Goal: Information Seeking & Learning: Learn about a topic

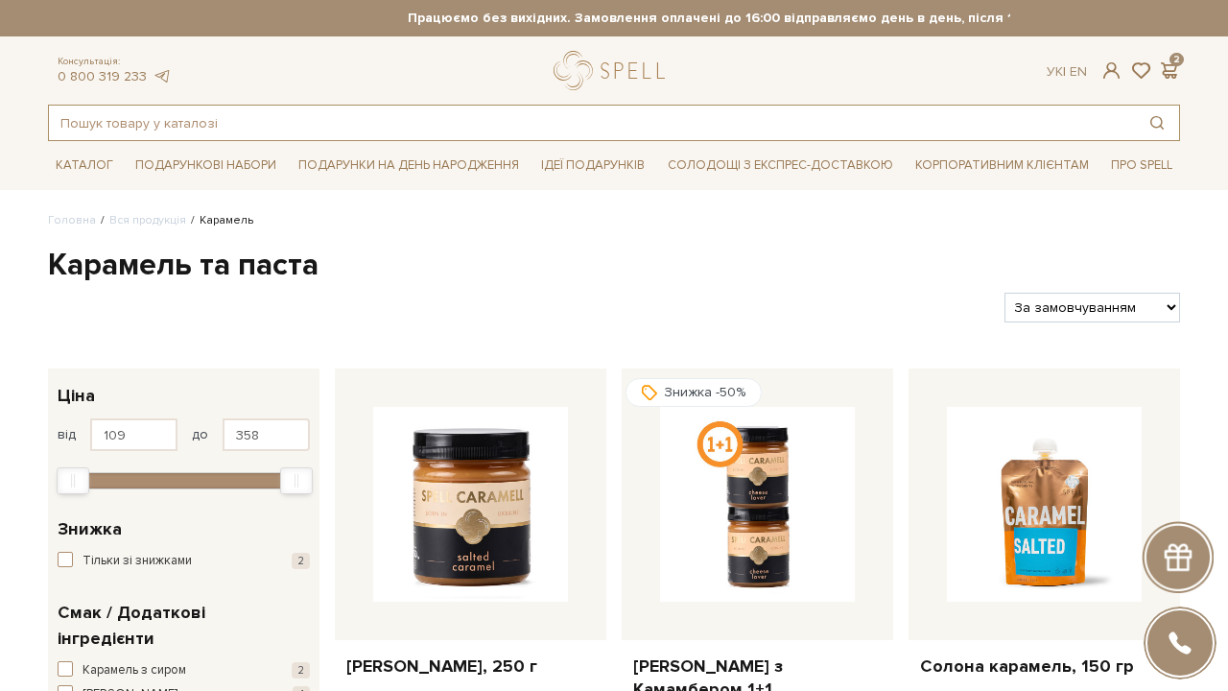
click at [439, 116] on input "text" at bounding box center [592, 123] width 1086 height 35
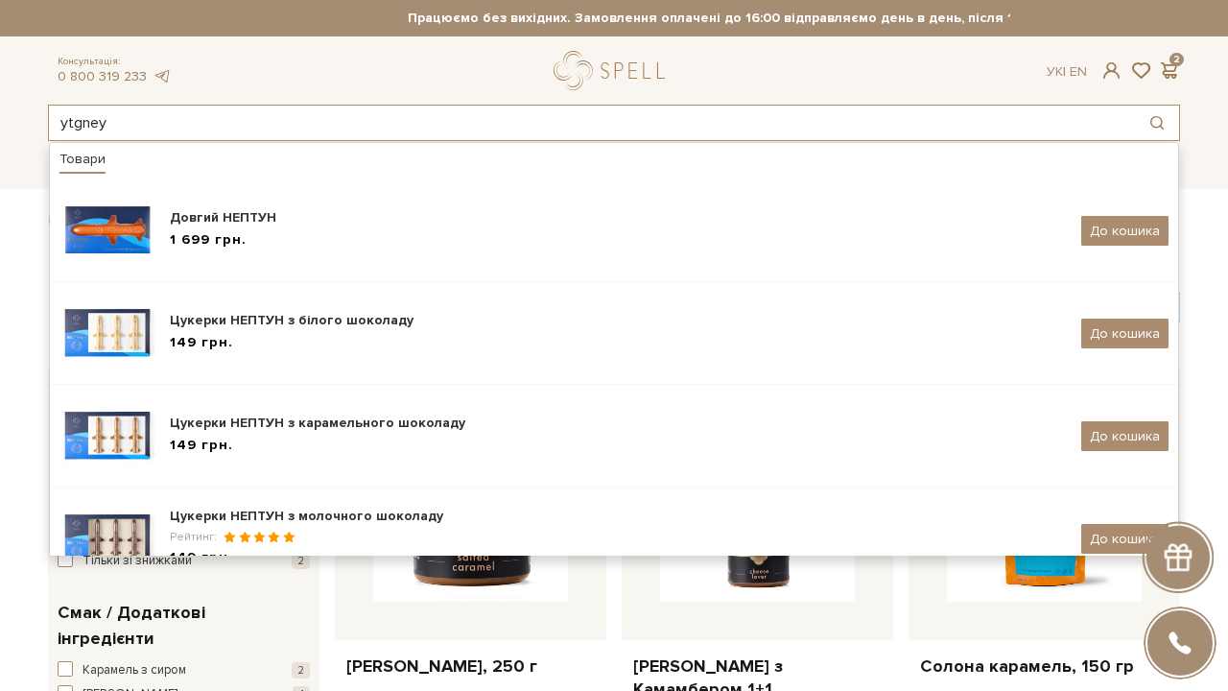
type input "ytgney"
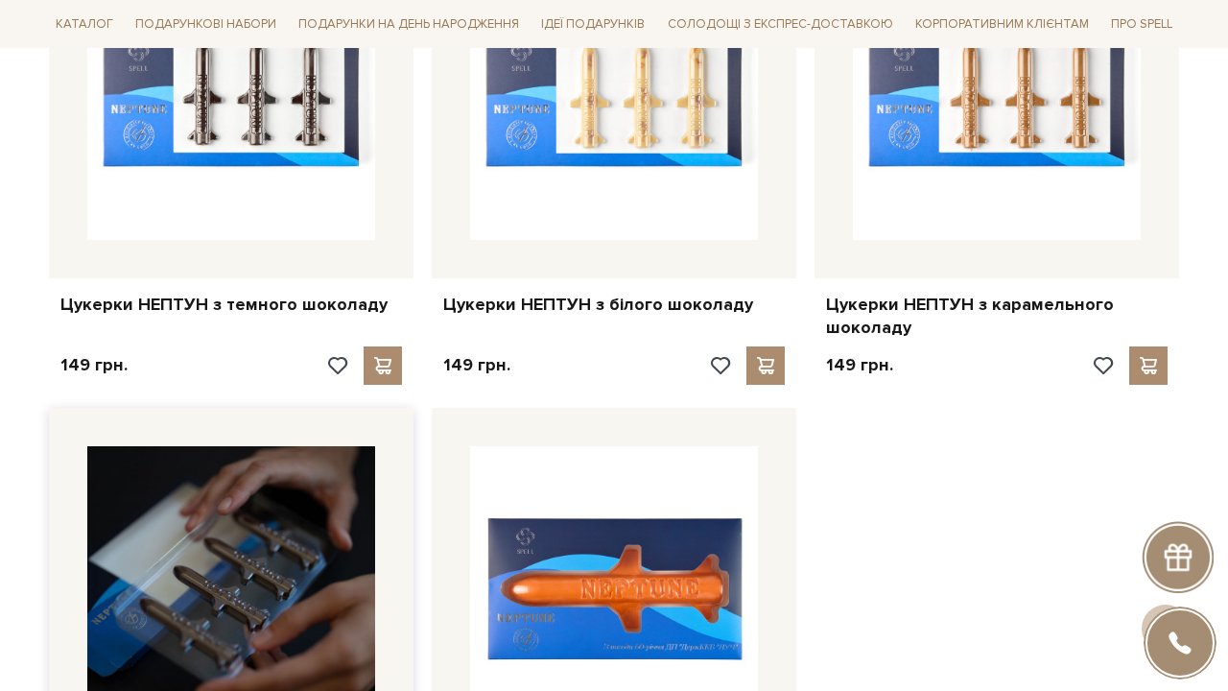
scroll to position [508, 0]
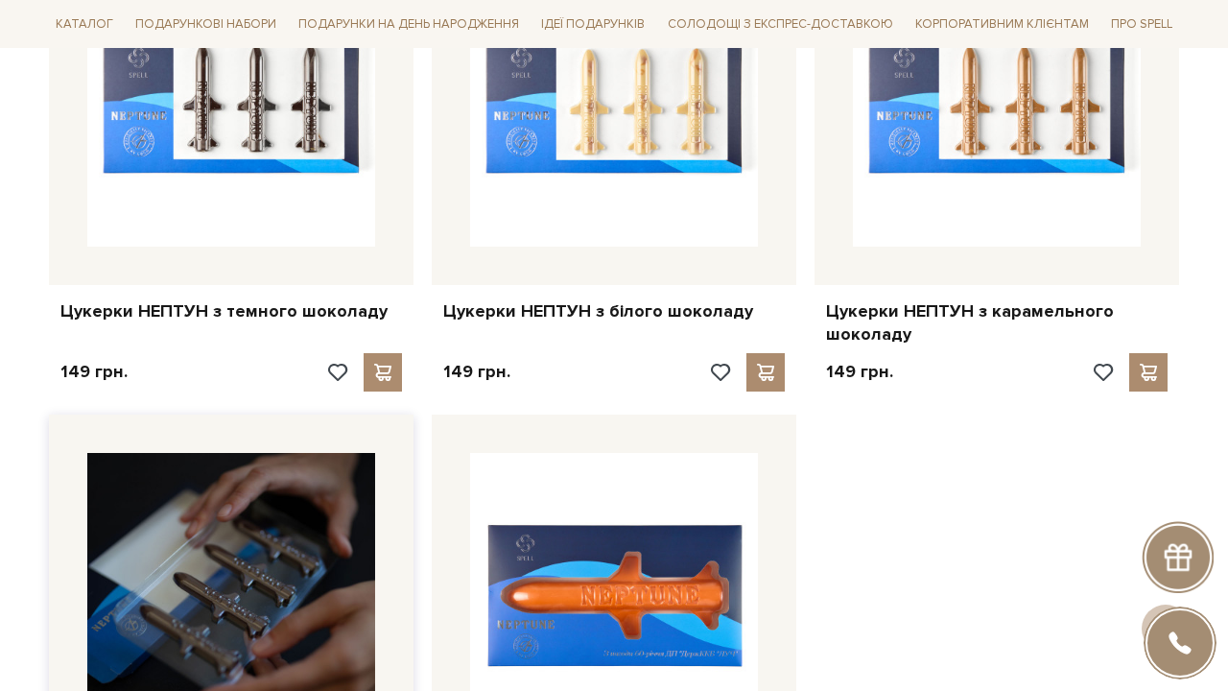
click at [221, 587] on img at bounding box center [231, 597] width 288 height 288
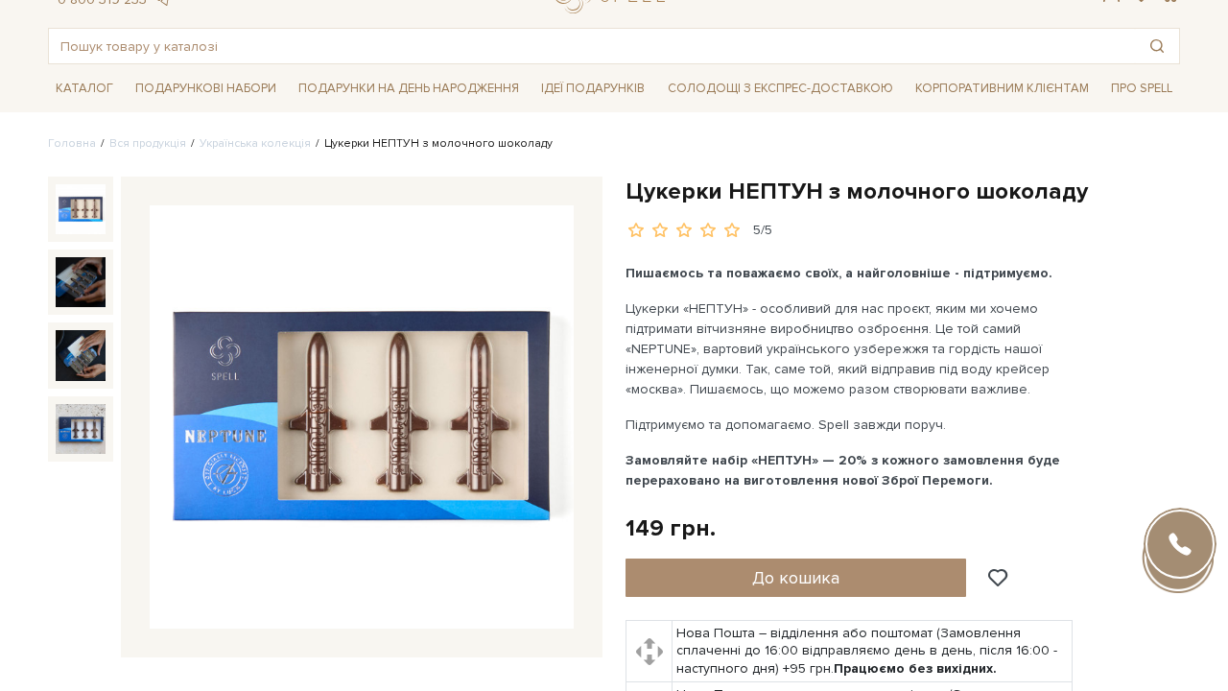
scroll to position [92, 0]
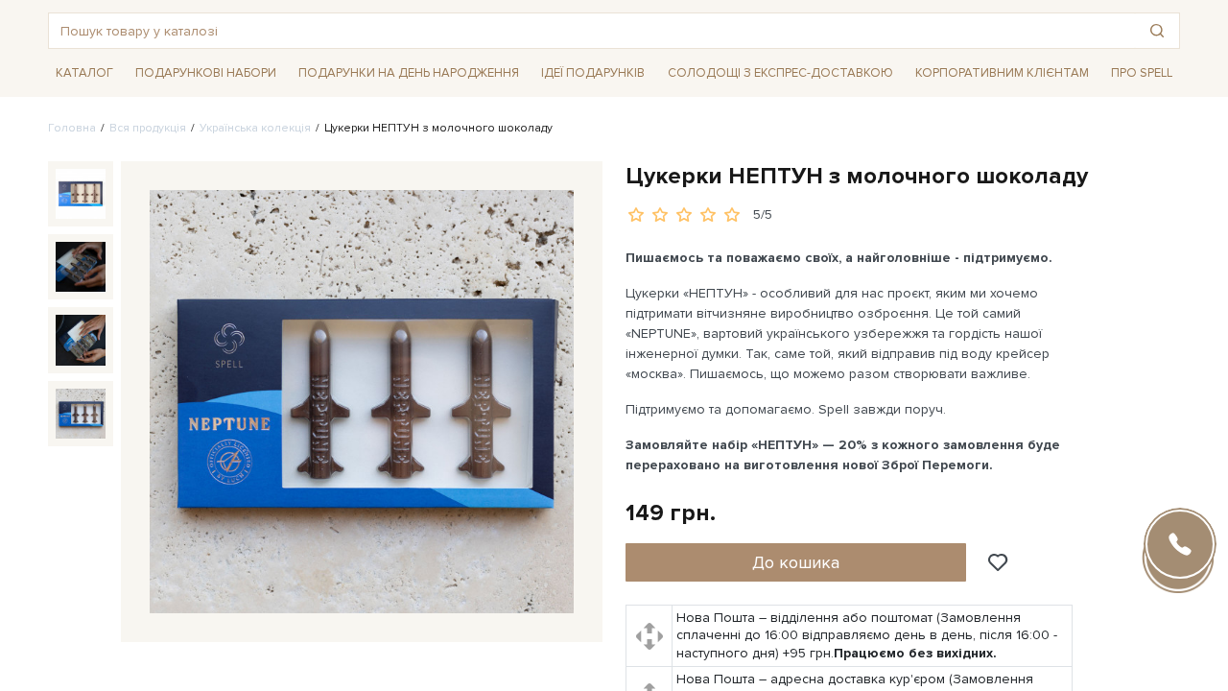
click at [76, 420] on img at bounding box center [81, 414] width 50 height 50
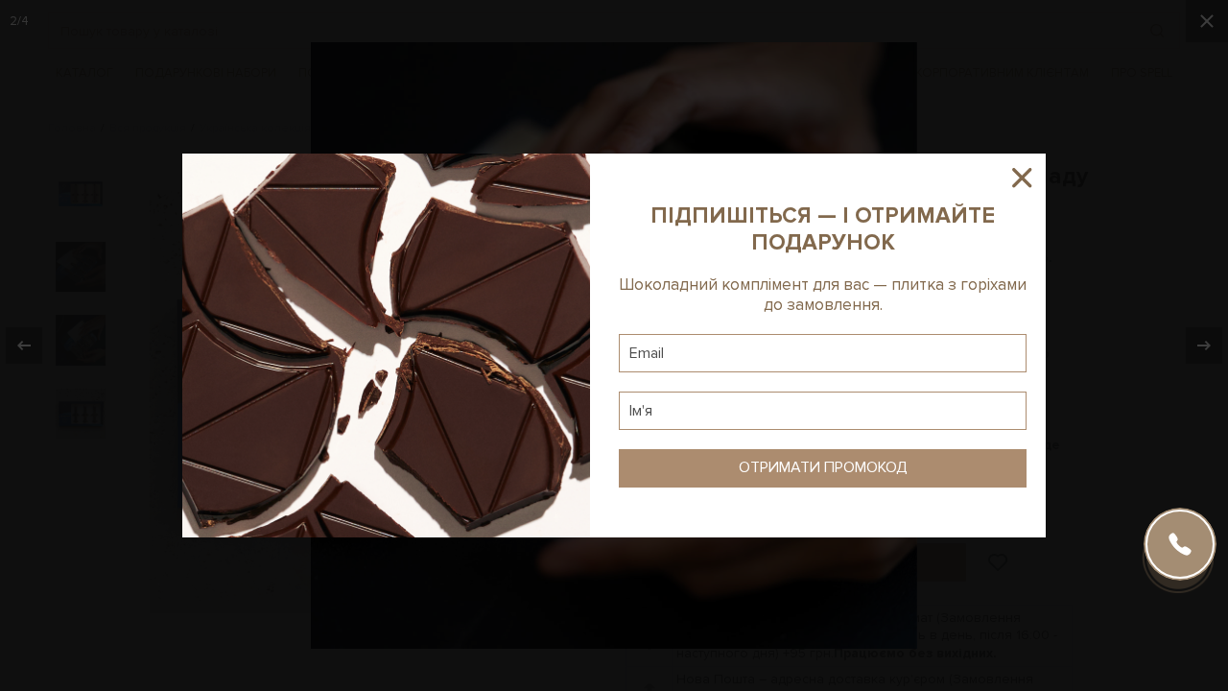
click at [1014, 177] on icon at bounding box center [1021, 177] width 33 height 33
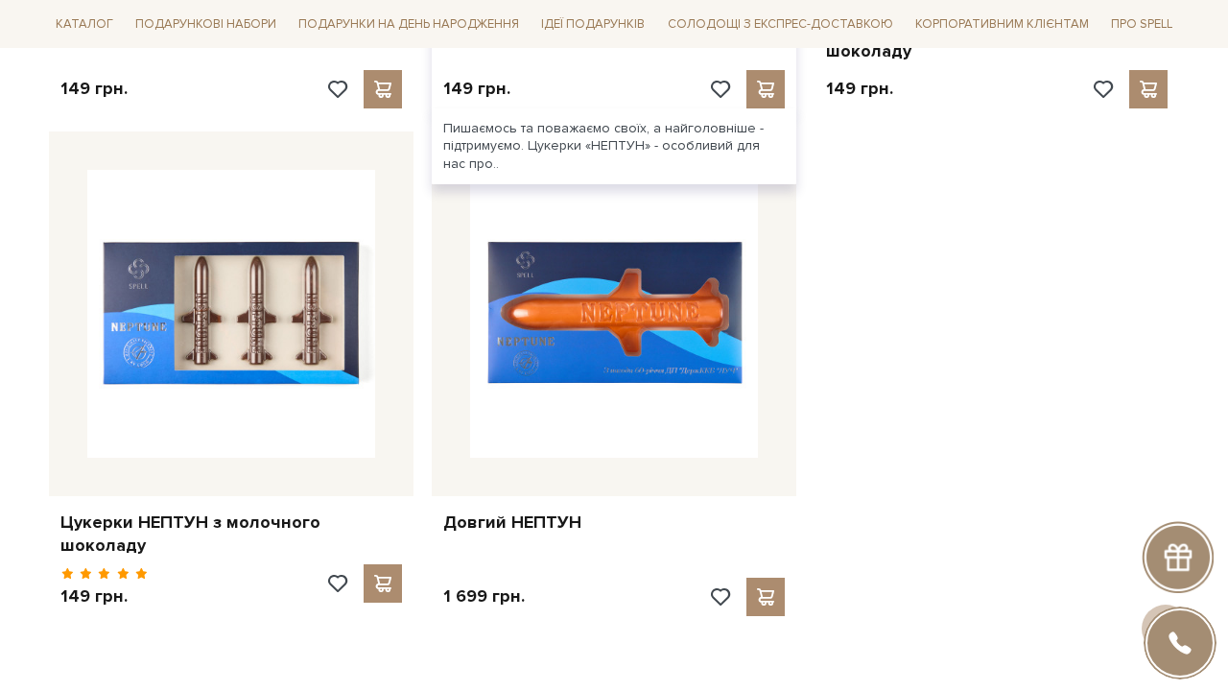
scroll to position [794, 0]
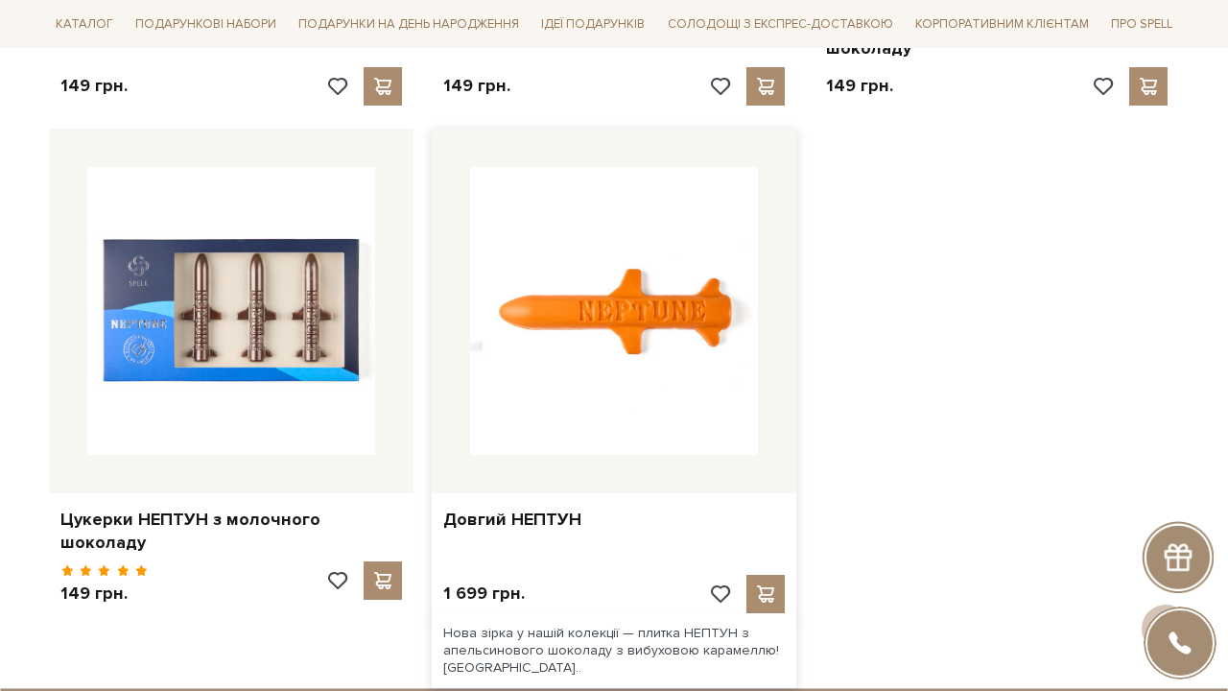
click at [674, 329] on img at bounding box center [614, 311] width 288 height 288
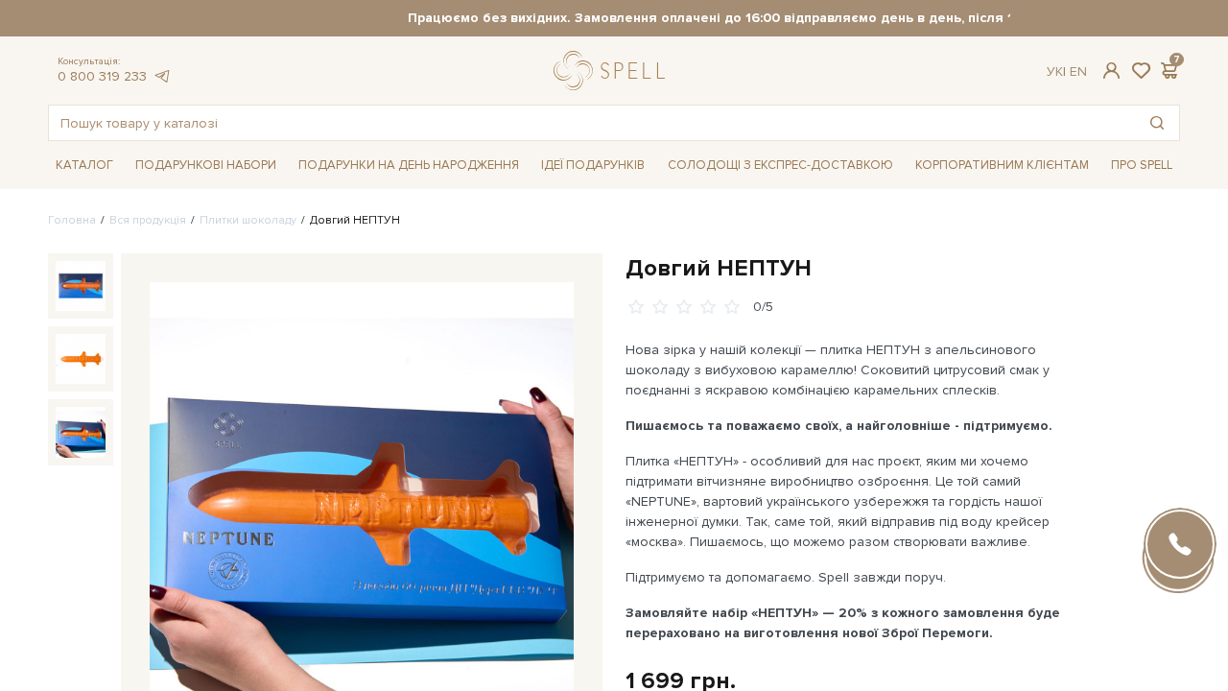
click at [90, 418] on img at bounding box center [81, 432] width 50 height 50
